Goal: Check status: Check status

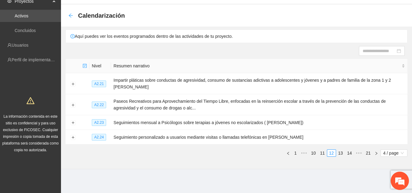
click at [70, 16] on icon "arrow-left" at bounding box center [70, 15] width 5 height 5
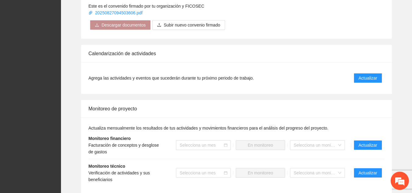
scroll to position [486, 0]
click at [370, 142] on span "Actualizar" at bounding box center [368, 145] width 19 height 7
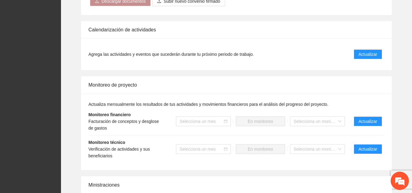
scroll to position [510, 0]
click at [373, 146] on span "Actualizar" at bounding box center [368, 149] width 19 height 7
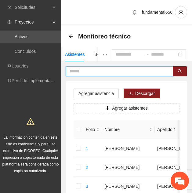
click at [92, 70] on input "text" at bounding box center [117, 71] width 95 height 7
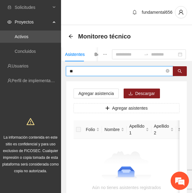
type input "*"
